Goal: Find specific page/section: Find specific page/section

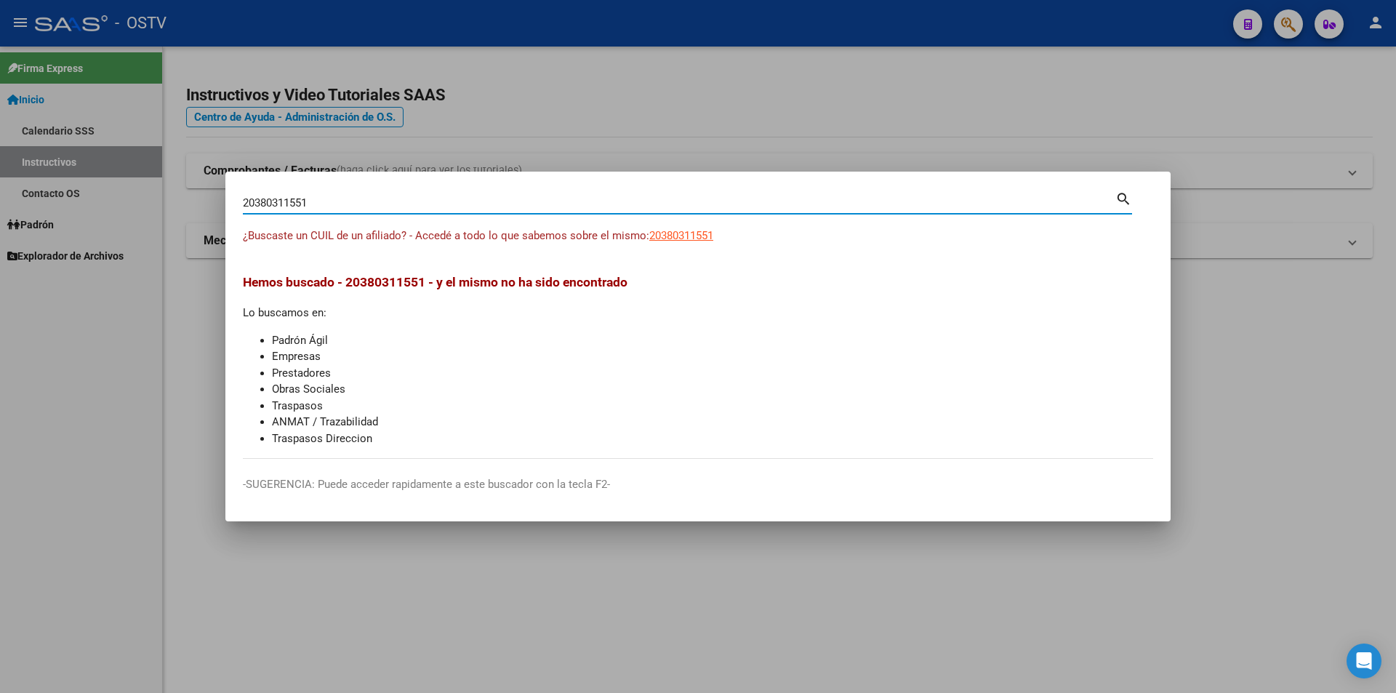
drag, startPoint x: 389, startPoint y: 205, endPoint x: 167, endPoint y: 266, distance: 230.0
click at [172, 261] on div "20380311551 Buscar (apellido, dni, cuil, nro traspaso, cuit, obra social) searc…" at bounding box center [698, 346] width 1396 height 693
paste input "7450429606"
type input "27450429606"
click at [688, 238] on span "27450429606" at bounding box center [681, 235] width 64 height 13
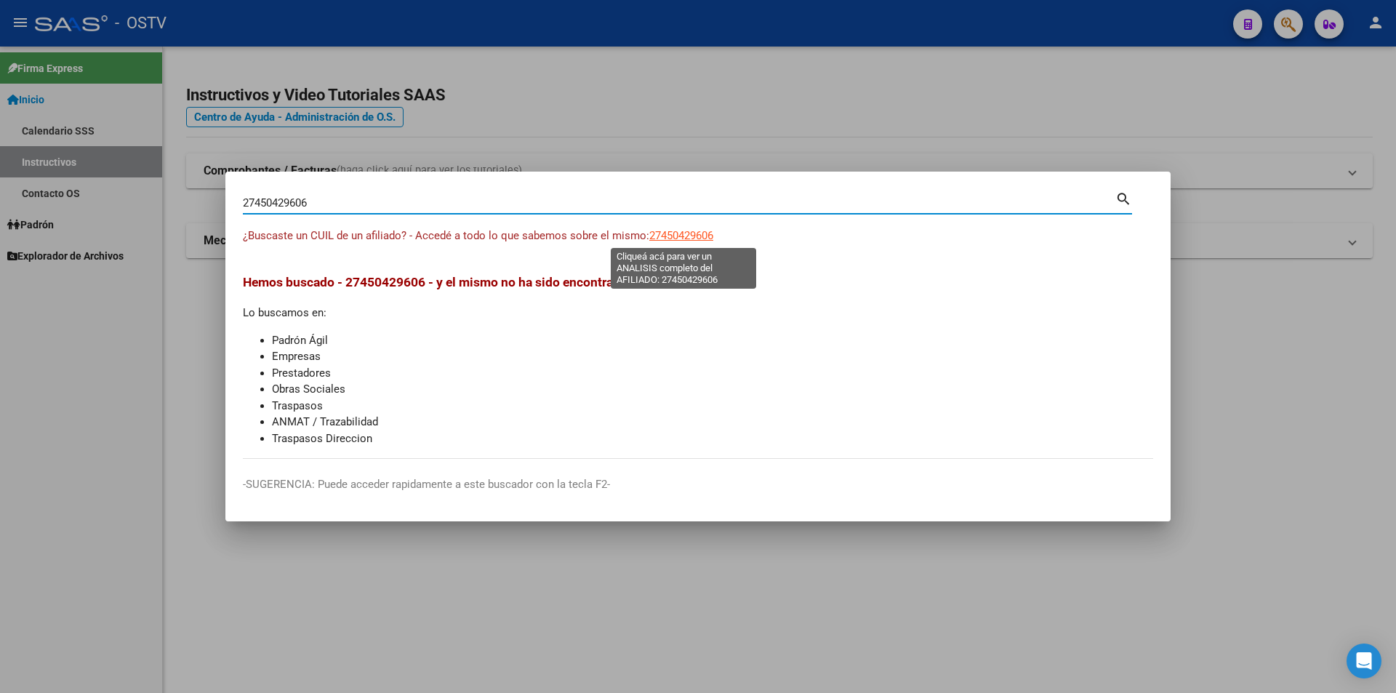
type textarea "27450429606"
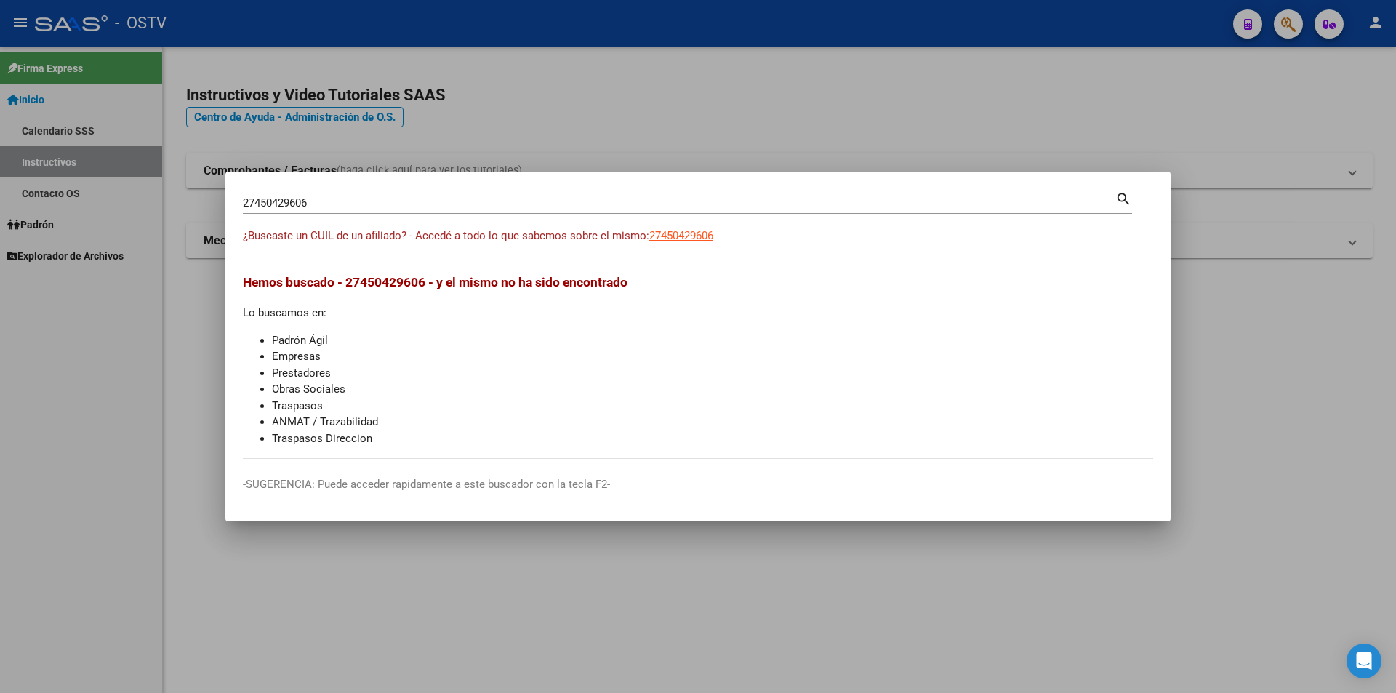
drag, startPoint x: 313, startPoint y: 192, endPoint x: 318, endPoint y: 198, distance: 7.7
click at [312, 191] on div "27450429606 Buscar (apellido, dni, [PERSON_NAME], [PERSON_NAME], cuit, obra soc…" at bounding box center [687, 201] width 889 height 25
drag, startPoint x: 328, startPoint y: 201, endPoint x: 31, endPoint y: 270, distance: 305.2
click at [31, 270] on div "27450429606 Buscar (apellido, dni, cuil, nro traspaso, cuit, obra social) searc…" at bounding box center [698, 346] width 1396 height 693
paste input "0424119599"
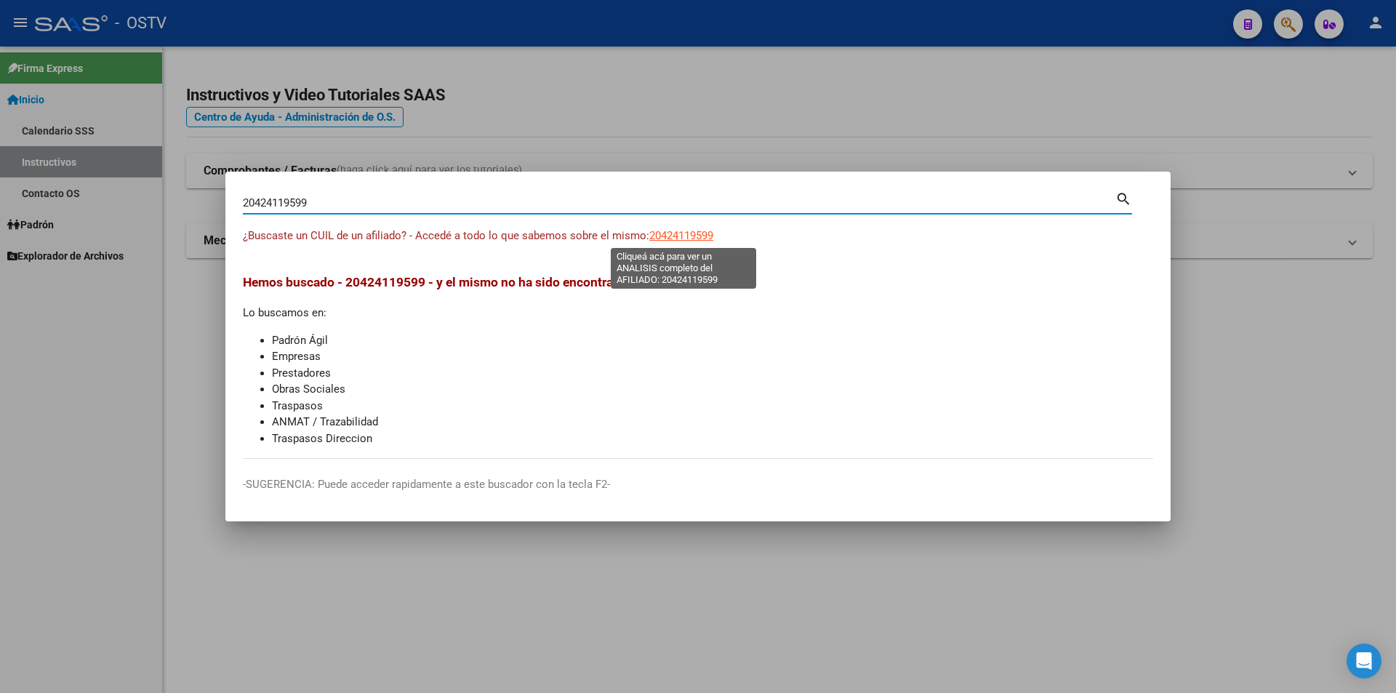
type input "20424119599"
click at [660, 239] on span "20424119599" at bounding box center [681, 235] width 64 height 13
type textarea "20424119599"
drag, startPoint x: 167, startPoint y: 236, endPoint x: 63, endPoint y: 259, distance: 107.2
click at [63, 259] on div "20424119599 Buscar (apellido, dni, cuil, nro traspaso, cuit, obra social) searc…" at bounding box center [698, 346] width 1396 height 693
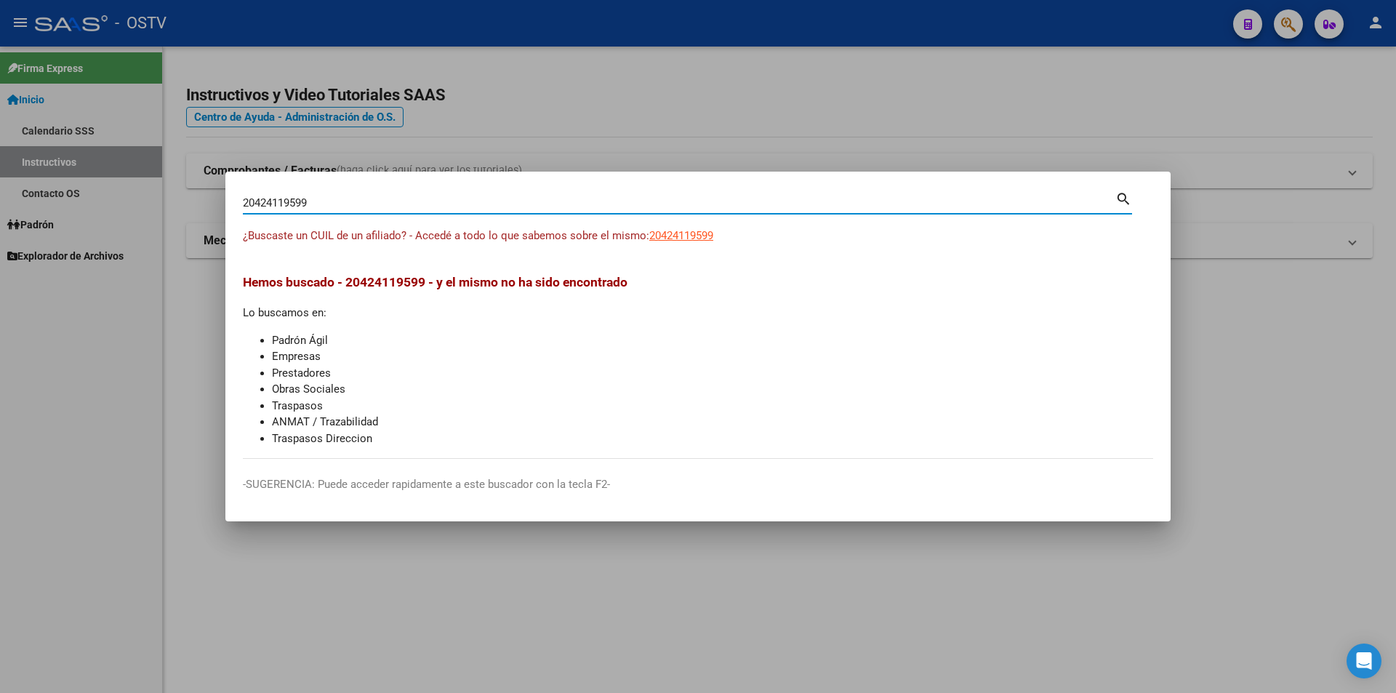
paste input "394439102"
type input "23944391029"
click at [680, 229] on span "23944391029" at bounding box center [681, 235] width 64 height 13
type textarea "23944391029"
drag, startPoint x: 372, startPoint y: 207, endPoint x: -81, endPoint y: 338, distance: 472.1
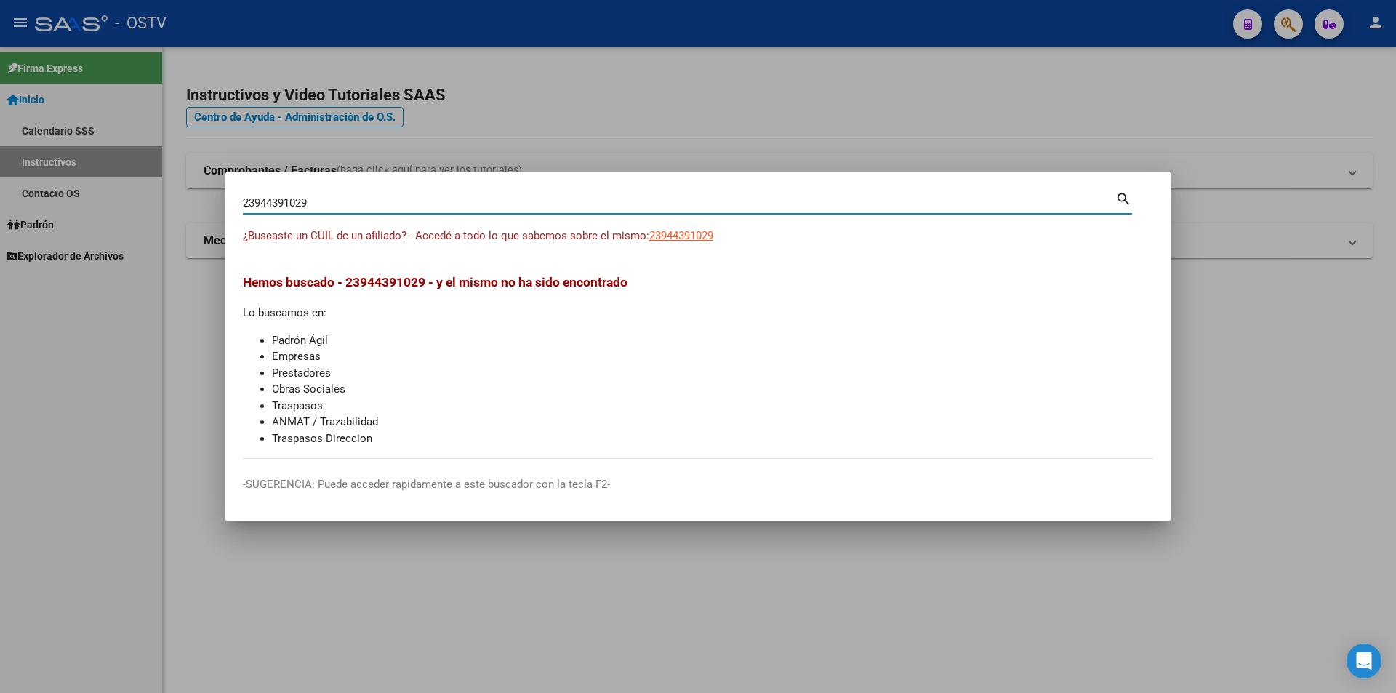
click at [0, 338] on html "menu - OSTV person Firma Express Inicio Calendario SSS Instructivos Contacto OS…" at bounding box center [698, 346] width 1396 height 693
paste input "0449676425"
type input "20449676425"
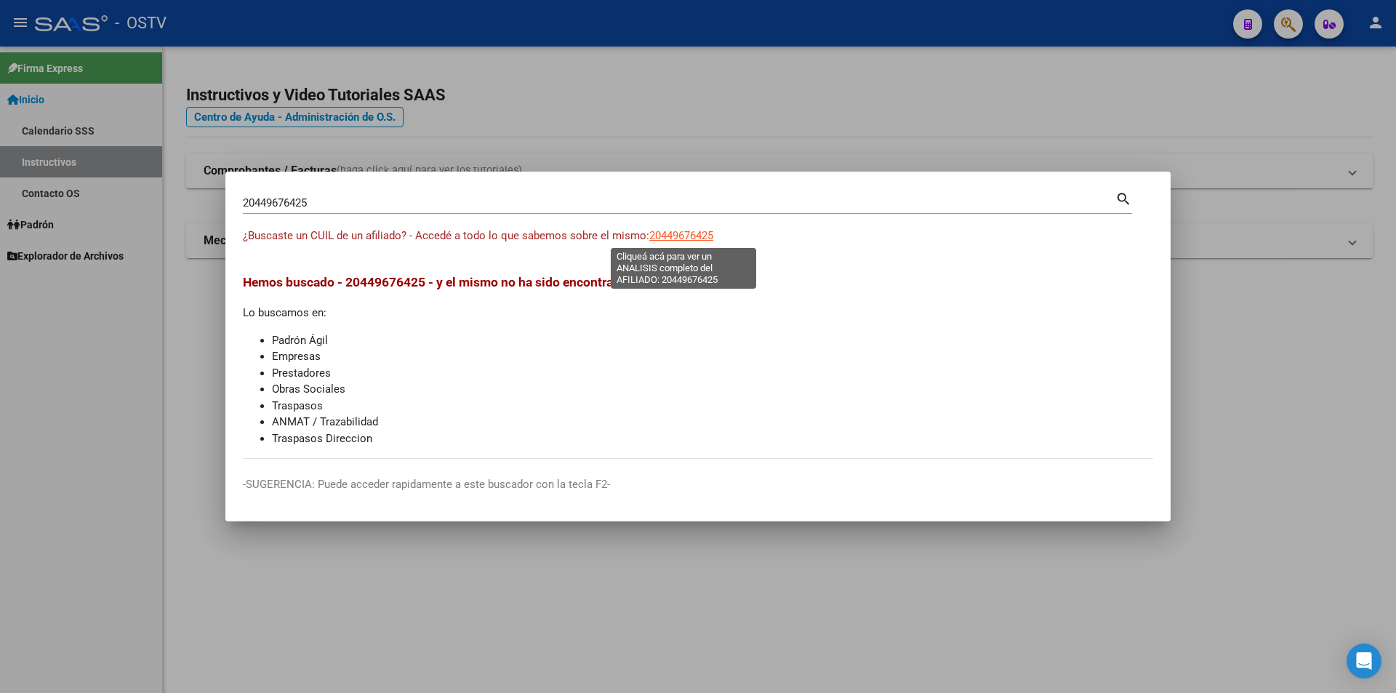
click at [675, 232] on span "20449676425" at bounding box center [681, 235] width 64 height 13
type textarea "20449676425"
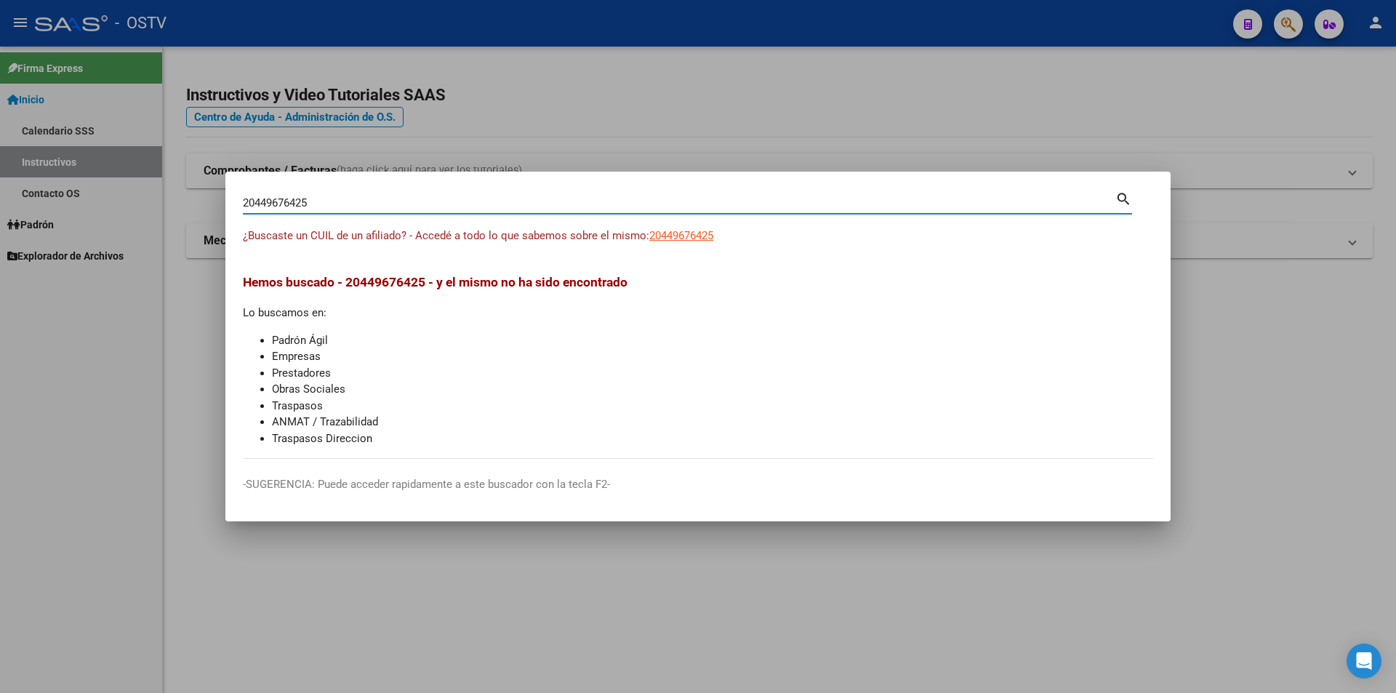
drag, startPoint x: 439, startPoint y: 199, endPoint x: -24, endPoint y: 272, distance: 468.7
click at [0, 272] on html "menu - OSTV person Firma Express Inicio Calendario SSS Instructivos Contacto OS…" at bounding box center [698, 346] width 1396 height 693
paste input "7440877791"
type input "27440877791"
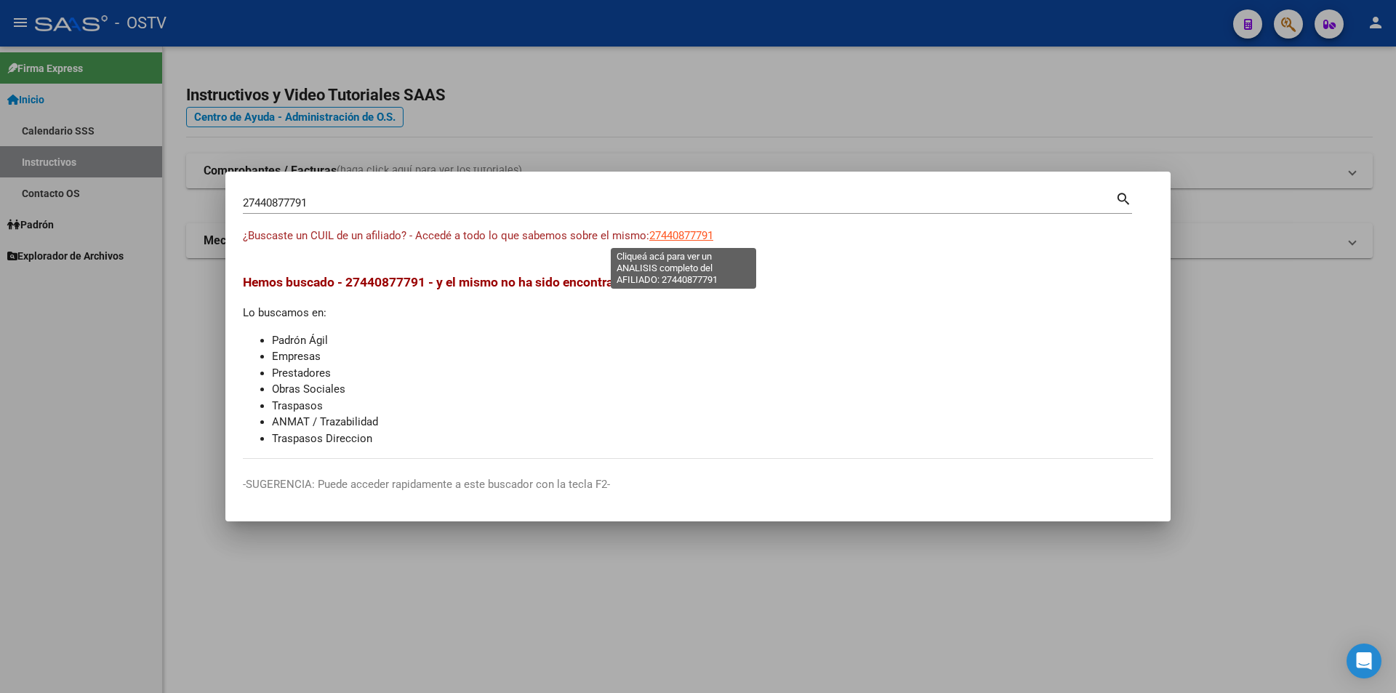
click at [692, 236] on span "27440877791" at bounding box center [681, 235] width 64 height 13
type textarea "27440877791"
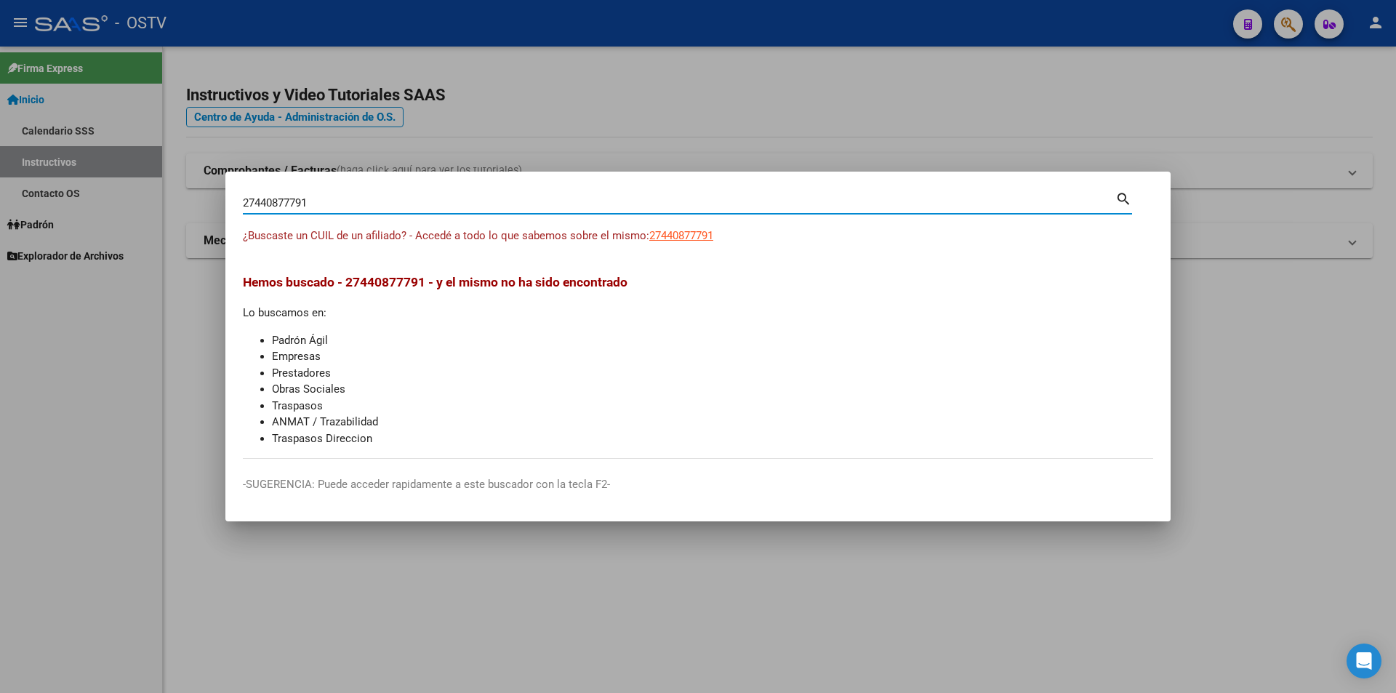
drag, startPoint x: 408, startPoint y: 208, endPoint x: 76, endPoint y: 253, distance: 334.5
click at [77, 253] on div "27440877791 Buscar (apellido, dni, cuil, nro traspaso, cuit, obra social) searc…" at bounding box center [698, 346] width 1396 height 693
paste input "046555916"
type input "20465559161"
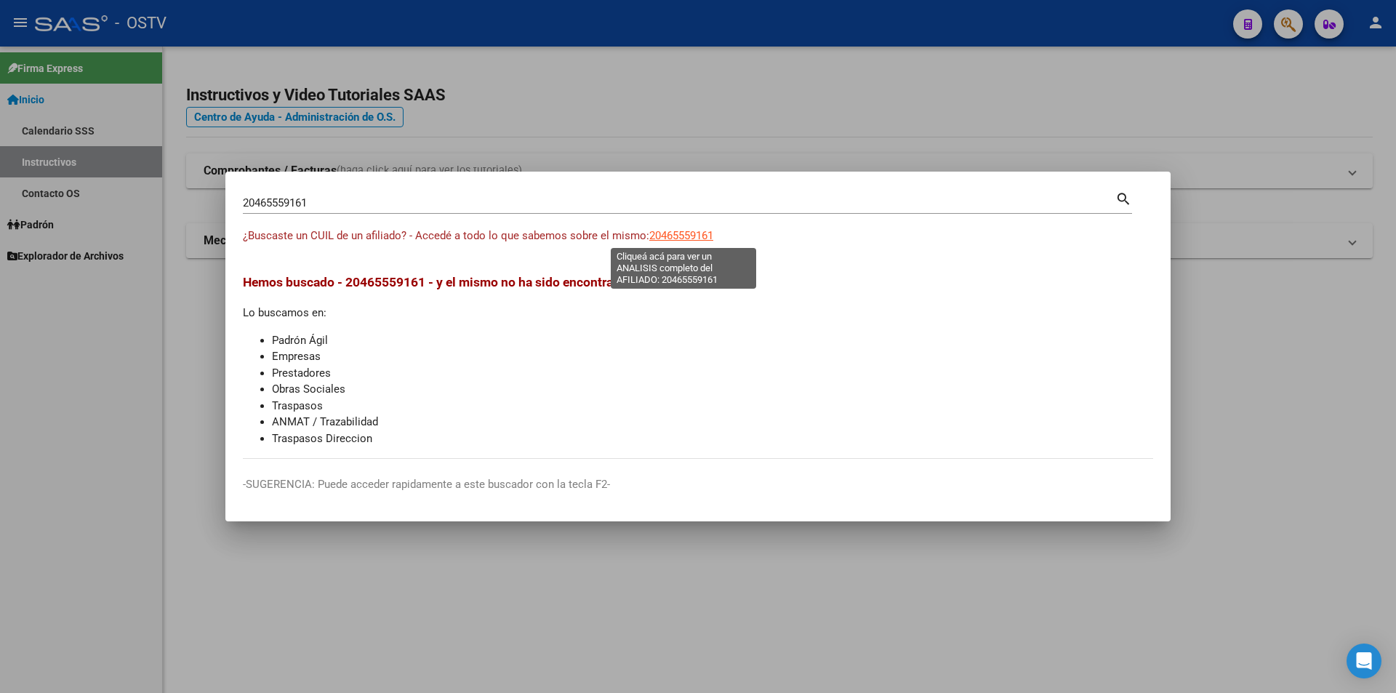
click at [675, 235] on span "20465559161" at bounding box center [681, 235] width 64 height 13
type textarea "20465559161"
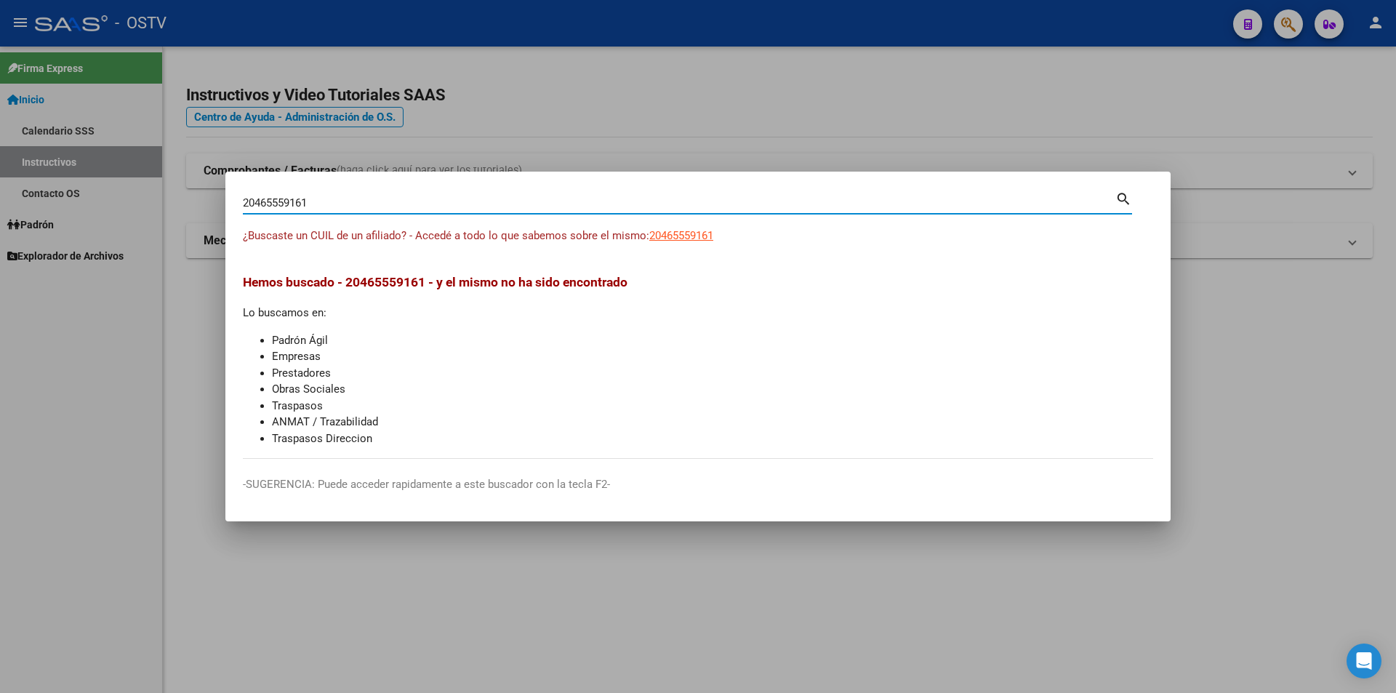
drag, startPoint x: 359, startPoint y: 194, endPoint x: -20, endPoint y: 253, distance: 384.0
click at [0, 253] on html "menu - OSTV person Firma Express Inicio Calendario SSS Instructivos Contacto OS…" at bounding box center [698, 346] width 1396 height 693
paste input "25889436"
type input "20425889436"
click at [656, 240] on span "20425889436" at bounding box center [681, 235] width 64 height 13
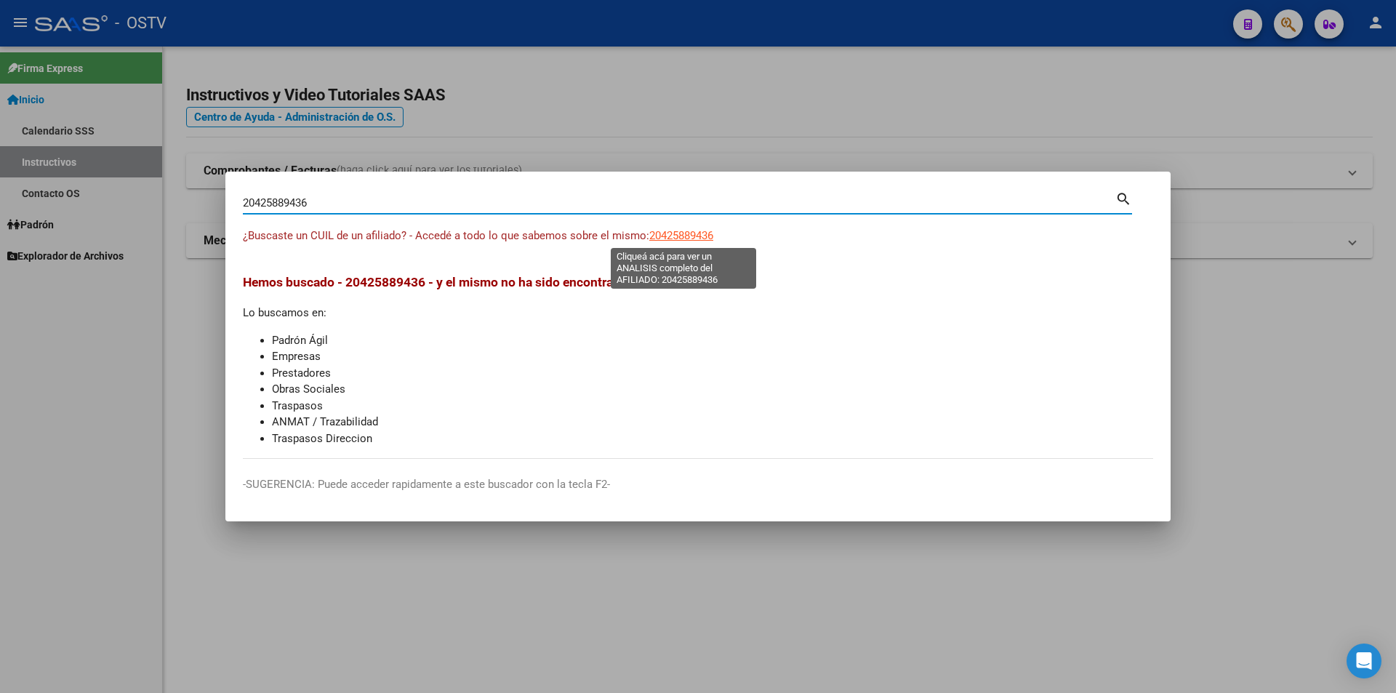
type textarea "20425889436"
drag, startPoint x: 343, startPoint y: 201, endPoint x: 45, endPoint y: 246, distance: 301.4
click at [45, 246] on div "20425889436 Buscar (apellido, dni, cuil, nro traspaso, cuit, obra social) searc…" at bounding box center [698, 346] width 1396 height 693
paste input "72232747"
type input "20472232747"
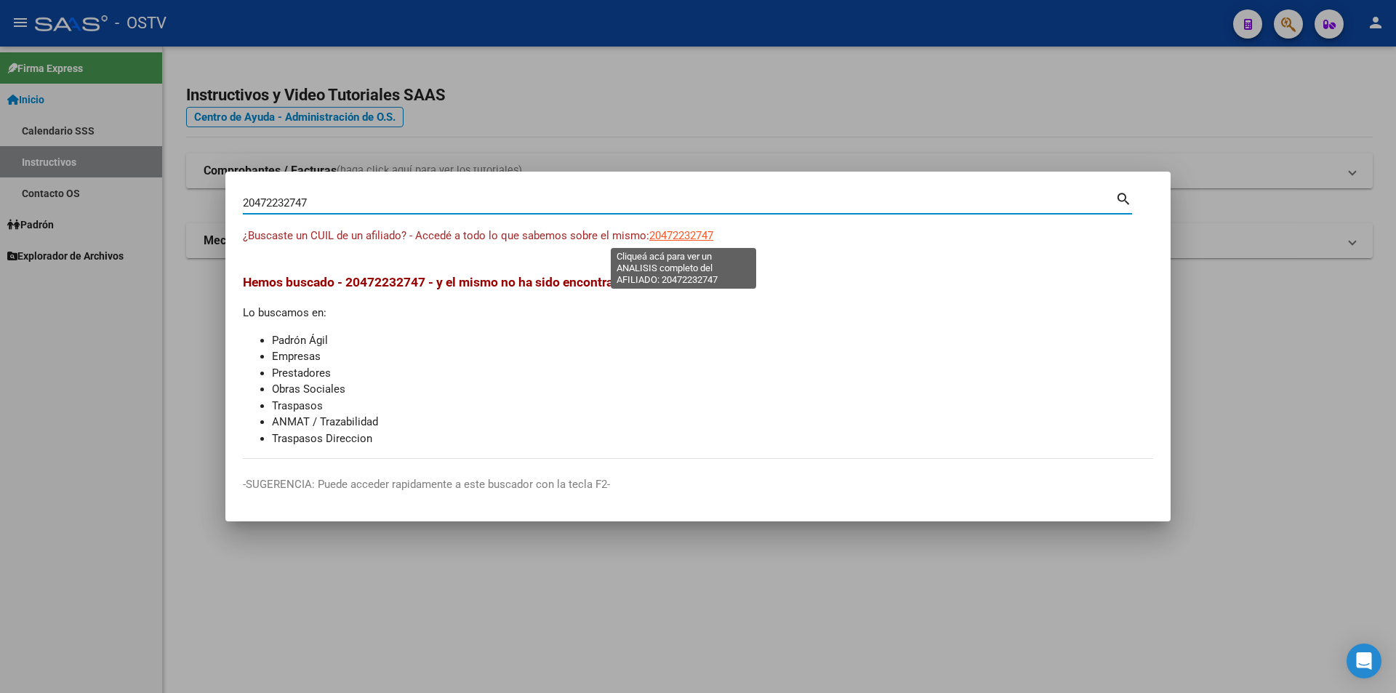
click at [672, 233] on span "20472232747" at bounding box center [681, 235] width 64 height 13
type textarea "20472232747"
drag, startPoint x: 393, startPoint y: 204, endPoint x: -30, endPoint y: 289, distance: 430.7
click at [0, 289] on html "menu - OSTV person Firma Express Inicio Calendario SSS Instructivos Contacto OS…" at bounding box center [698, 346] width 1396 height 693
paste input "04739159"
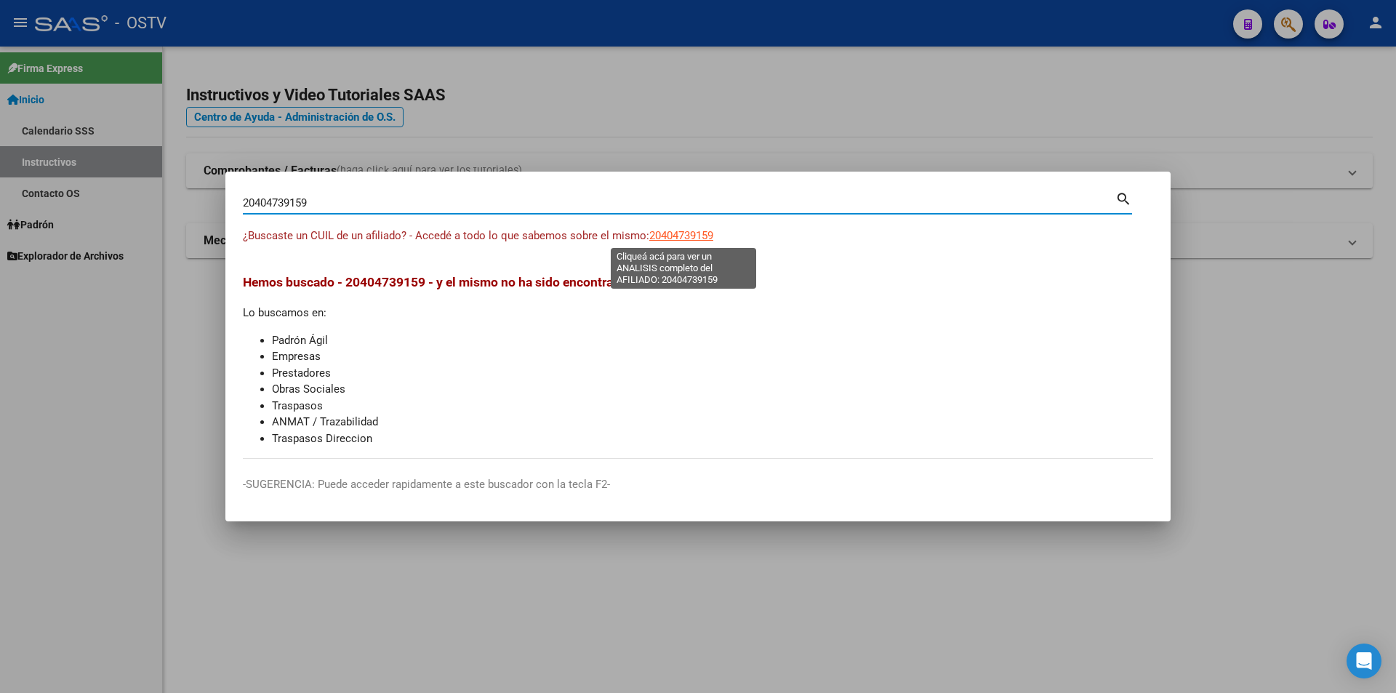
type input "20404739159"
click at [700, 235] on span "20404739159" at bounding box center [681, 235] width 64 height 13
type textarea "20404739159"
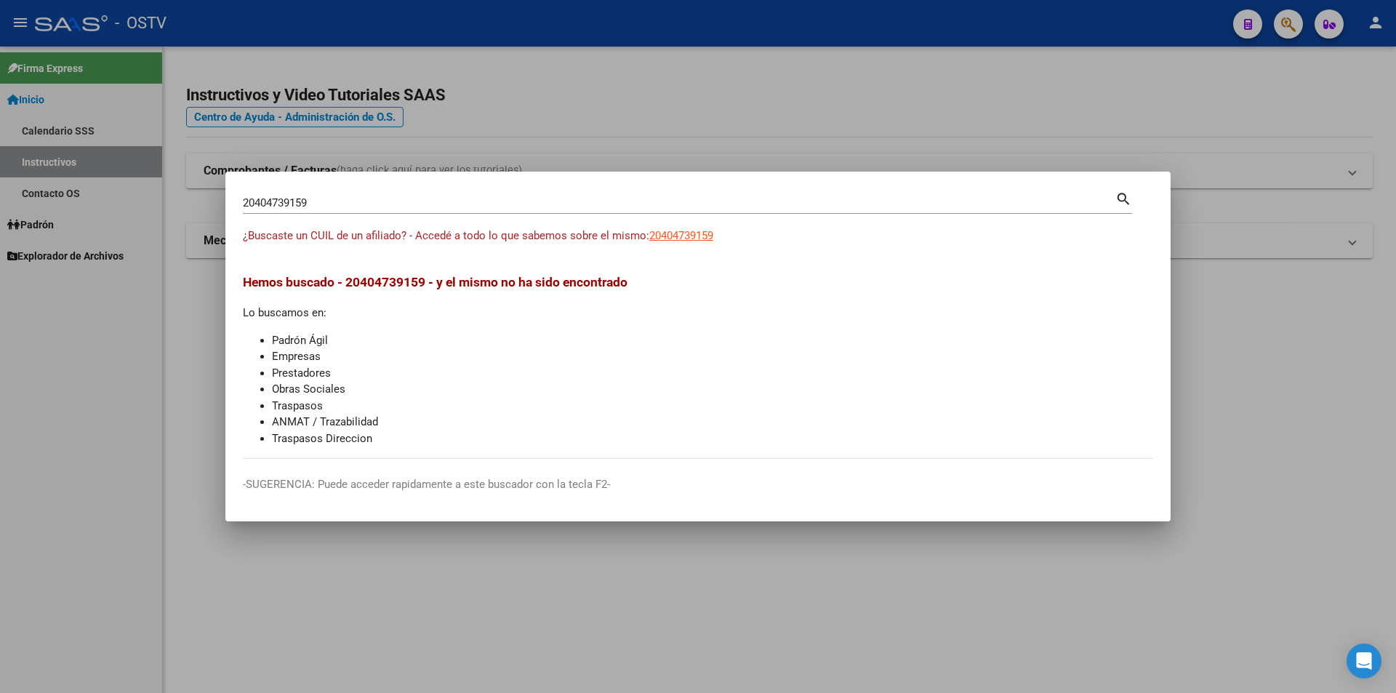
drag, startPoint x: 390, startPoint y: 193, endPoint x: 285, endPoint y: 214, distance: 107.6
click at [285, 214] on div "20404739159 Buscar (apellido, dni, [PERSON_NAME], [PERSON_NAME], cuit, obra soc…" at bounding box center [687, 208] width 889 height 39
click at [326, 202] on input "20404739159" at bounding box center [679, 202] width 872 height 13
drag, startPoint x: 329, startPoint y: 204, endPoint x: 228, endPoint y: 196, distance: 101.4
click at [228, 196] on mat-dialog-content "20404739159 Buscar (apellido, dni, cuil, nro traspaso, cuit, obra social) searc…" at bounding box center [697, 324] width 945 height 270
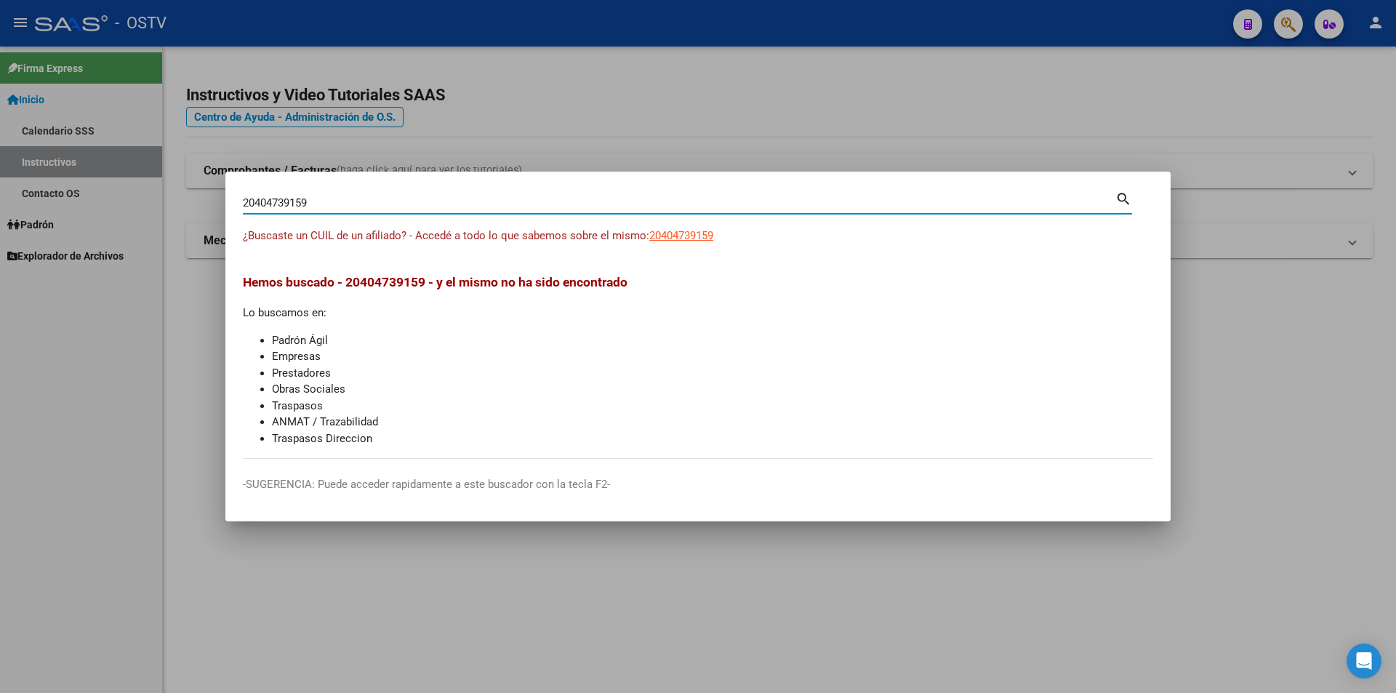
paste input "38572318"
type input "20438572318"
click at [701, 233] on span "20438572318" at bounding box center [681, 235] width 64 height 13
type textarea "20438572318"
drag, startPoint x: 390, startPoint y: 206, endPoint x: 126, endPoint y: 233, distance: 265.2
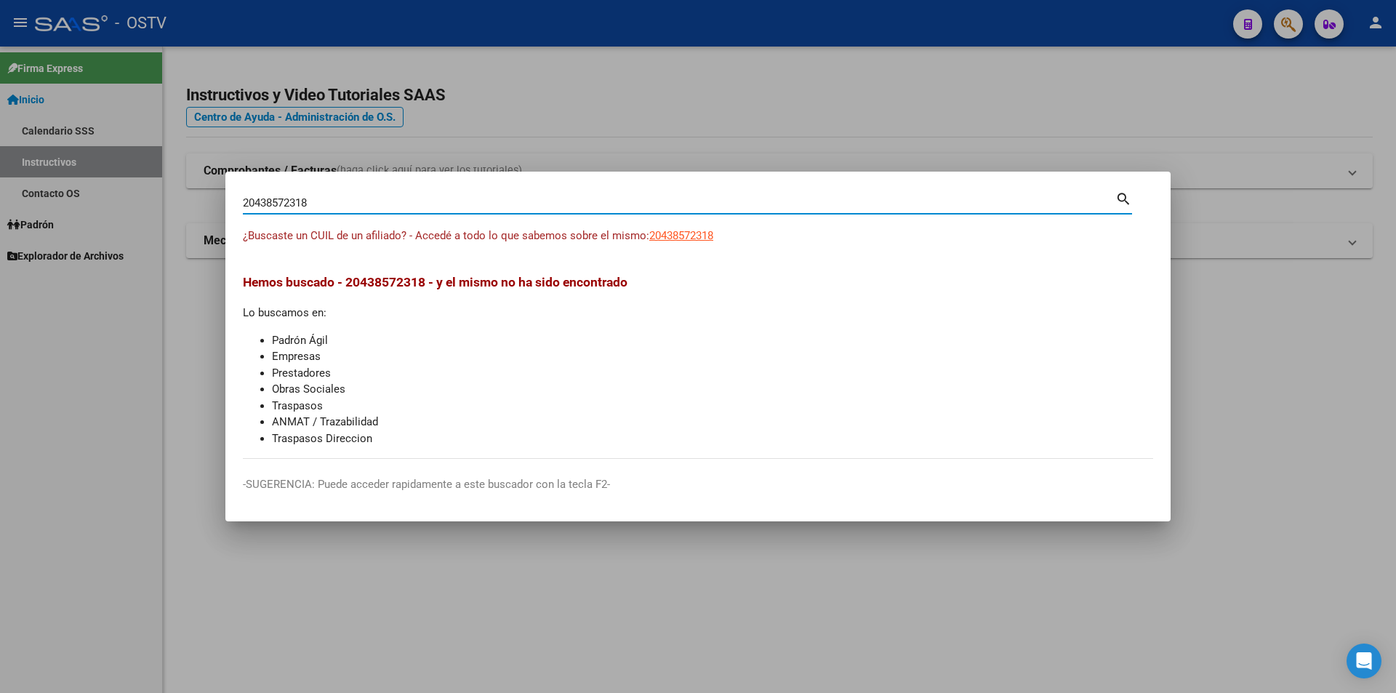
click at [126, 231] on div "20438572318 Buscar (apellido, dni, cuil, nro traspaso, cuit, obra social) searc…" at bounding box center [698, 346] width 1396 height 693
paste input "395957202"
type input "20395957202"
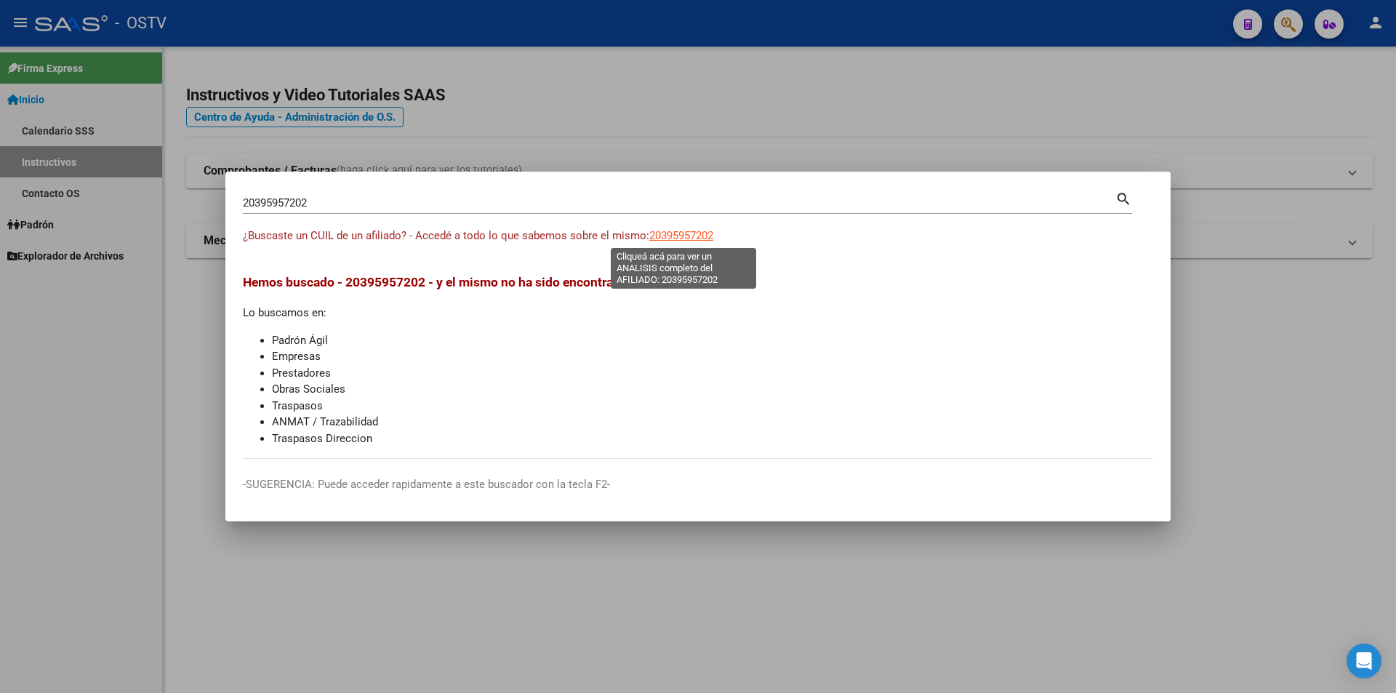
click at [661, 232] on span "20395957202" at bounding box center [681, 235] width 64 height 13
type textarea "20395957202"
